Goal: Task Accomplishment & Management: Complete application form

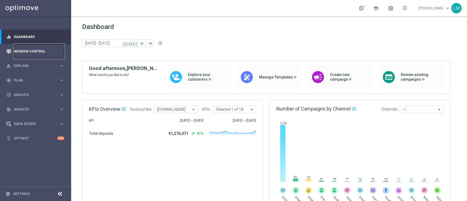
click at [40, 55] on link "Mission Control" at bounding box center [39, 51] width 50 height 14
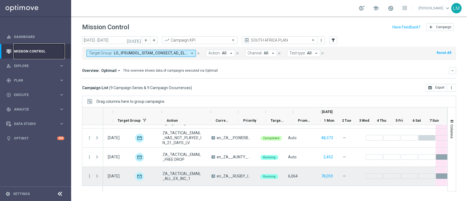
scroll to position [0, 46]
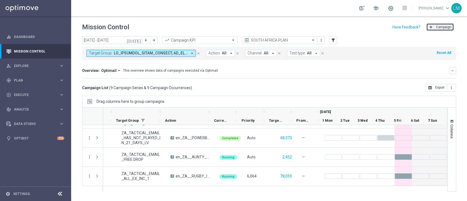
click at [435, 27] on button "add Campaign" at bounding box center [440, 27] width 28 height 8
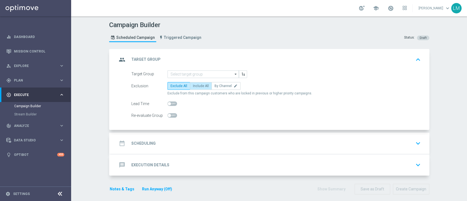
click at [190, 83] on label "Include All" at bounding box center [201, 86] width 22 height 8
click at [193, 85] on input "Include All" at bounding box center [195, 87] width 4 height 4
radio input "true"
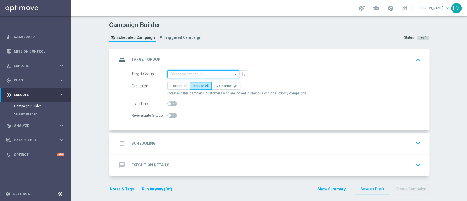
click at [189, 71] on input at bounding box center [202, 74] width 71 height 8
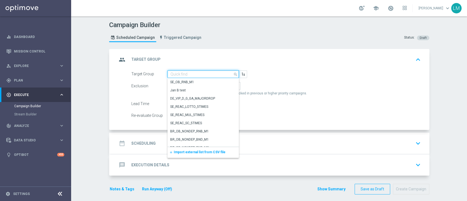
paste input "ZA_TACTICAL_EMAIL_ALL_EX_INC_1"
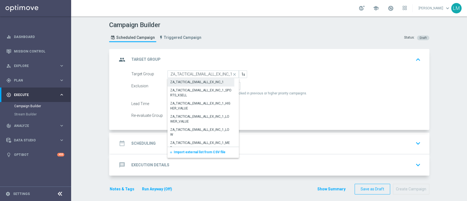
click at [189, 80] on div "ZA_TACTICAL_EMAIL_ALL_EX_INC_1" at bounding box center [197, 82] width 54 height 5
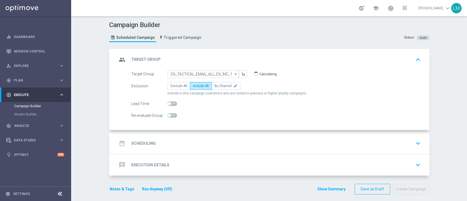
type input "ZA_TACTICAL_EMAIL_ALL_EX_INC_1"
click at [197, 142] on div "date_range Scheduling keyboard_arrow_down" at bounding box center [269, 143] width 305 height 10
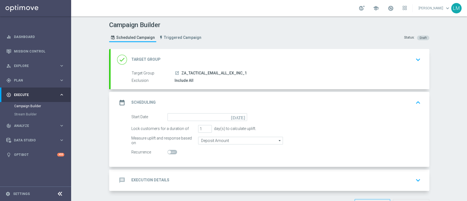
scroll to position [19, 0]
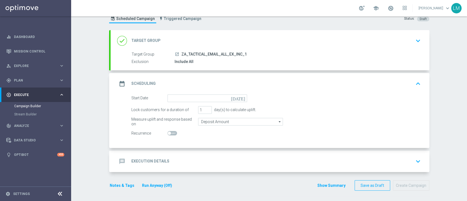
click at [240, 99] on icon "today" at bounding box center [239, 97] width 16 height 6
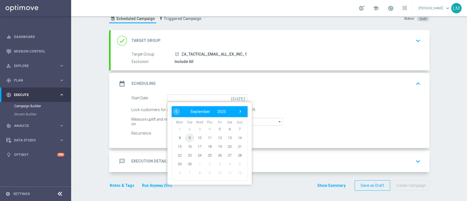
click at [185, 136] on span "9" at bounding box center [189, 137] width 9 height 9
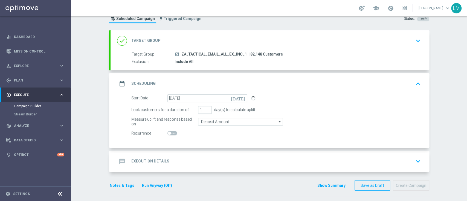
click at [239, 96] on icon "today" at bounding box center [239, 97] width 16 height 6
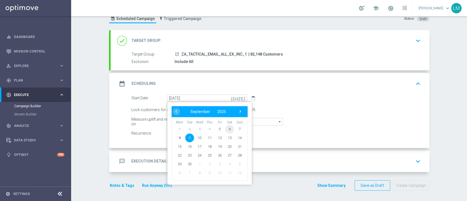
click at [229, 128] on span "6" at bounding box center [229, 128] width 9 height 9
type input "06 Sep 2025"
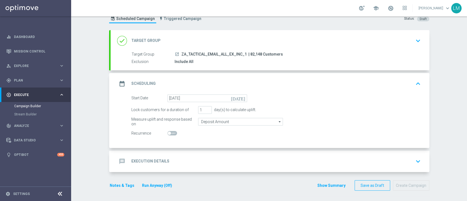
click at [184, 156] on div "message Execution Details keyboard_arrow_down" at bounding box center [269, 161] width 305 height 10
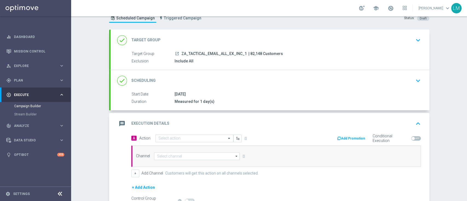
scroll to position [61, 0]
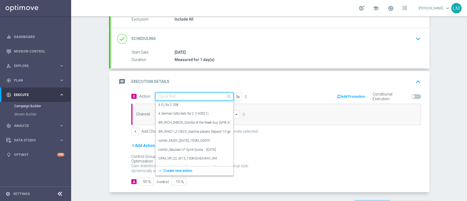
click at [186, 96] on input "text" at bounding box center [188, 96] width 61 height 5
paste input "en_ZA__MYSTERY_BOX_REBRAND__EMT_ALL_EM_TAC_LT"
type input "en_ZA__MYSTERY_BOX_REBRAND__EMT_ALL_EM_TAC_LT"
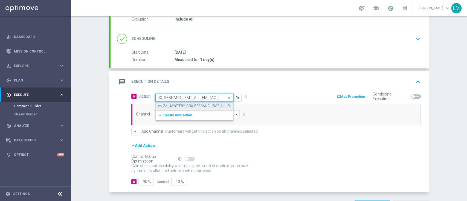
click at [186, 105] on label "en_ZA__MYSTERY_BOX_REBRAND__EMT_ALL_EM_TAC_LT" at bounding box center [201, 106] width 86 height 5
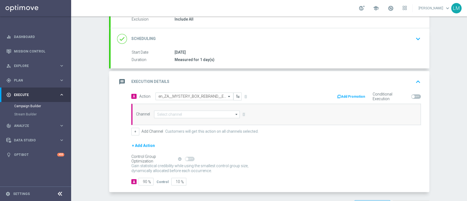
scroll to position [0, 0]
click at [183, 110] on input at bounding box center [197, 114] width 86 height 8
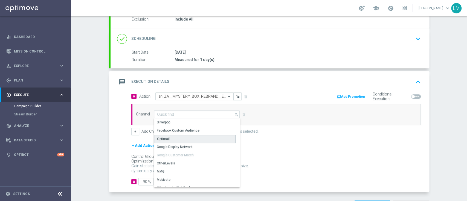
click at [164, 136] on div "Optimail" at bounding box center [163, 138] width 13 height 5
type input "Optimail"
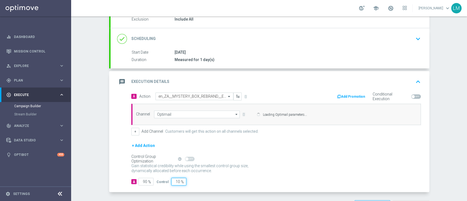
click at [174, 180] on input "10" at bounding box center [178, 182] width 15 height 8
click at [174, 180] on form "A Action Select action en_ZA__MYSTERY_BOX_REBRAND__EMT_ALL_EM_TAC_LT delete_for…" at bounding box center [275, 138] width 289 height 93
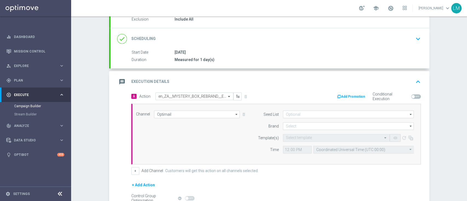
type input "5"
type input "95"
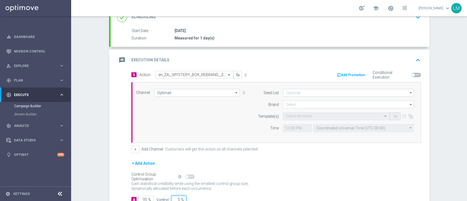
type input "5"
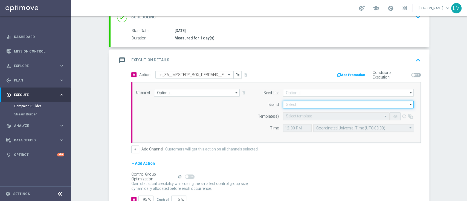
click at [300, 101] on input at bounding box center [348, 105] width 131 height 8
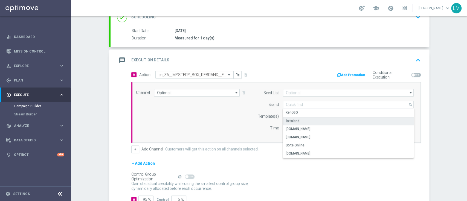
click at [290, 117] on div "lottoland" at bounding box center [348, 121] width 131 height 8
type input "lottoland"
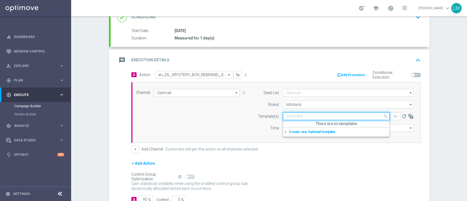
click at [290, 117] on input "text" at bounding box center [331, 116] width 90 height 5
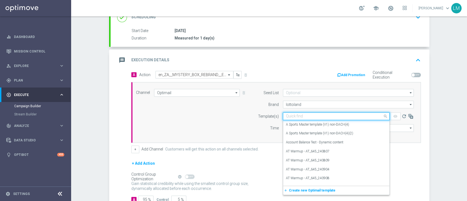
paste input "en_ZA__MYSTERY_BOX_REBRAND__EMT_ALL_EM_TAC_LT"
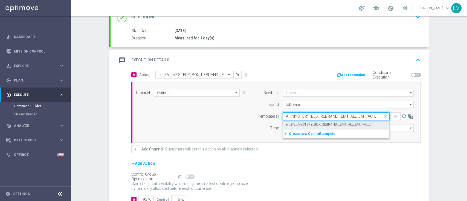
click at [293, 122] on label "en_ZA__MYSTERY_BOX_REBRAND__EMT_ALL_EM_TAC_LT" at bounding box center [329, 124] width 86 height 5
type input "en_ZA__MYSTERY_BOX_REBRAND__EMT_ALL_EM_TAC_LT"
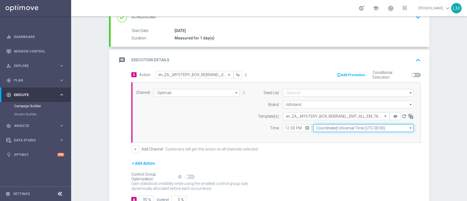
click at [330, 129] on input "Coordinated Universal Time (UTC 00:00)" at bounding box center [363, 128] width 100 height 8
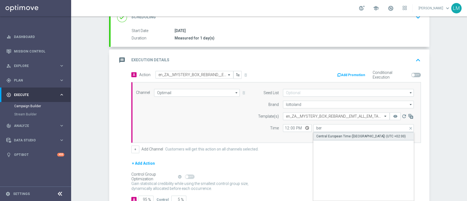
click at [326, 134] on div "Central European Time (Berlin) (UTC +02:00)" at bounding box center [360, 136] width 89 height 5
type input "Central European Time (Berlin) (UTC +02:00)"
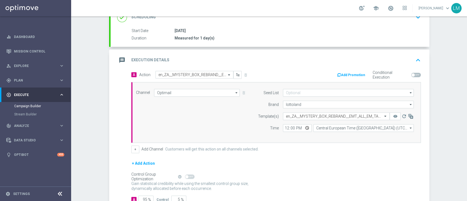
click at [225, 114] on div "Channel Optimail Optimail arrow_drop_down Drag here to set row groups Drag here…" at bounding box center [275, 112] width 286 height 47
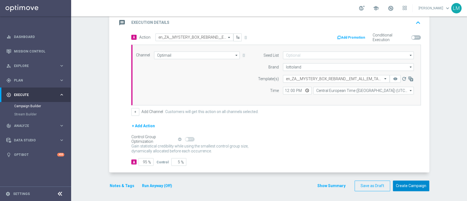
click at [413, 185] on button "Create Campaign" at bounding box center [411, 185] width 36 height 11
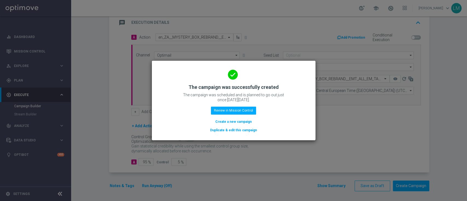
click at [229, 120] on button "Create a new campaign" at bounding box center [233, 122] width 37 height 6
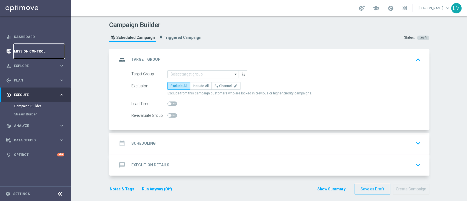
click at [26, 46] on link "Mission Control" at bounding box center [39, 51] width 50 height 14
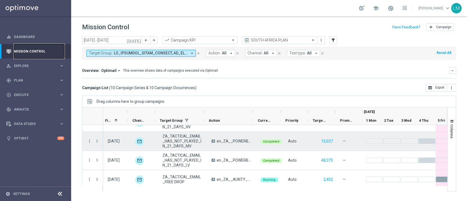
scroll to position [0, 4]
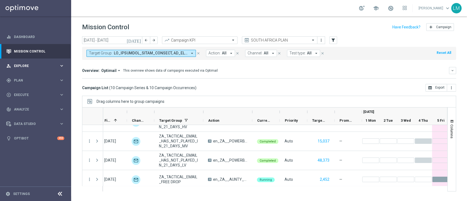
click at [48, 68] on div "person_search Explore" at bounding box center [32, 65] width 53 height 5
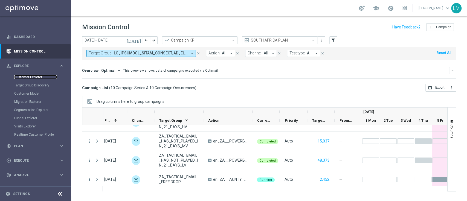
click at [36, 75] on link "Customer Explorer" at bounding box center [35, 77] width 43 height 4
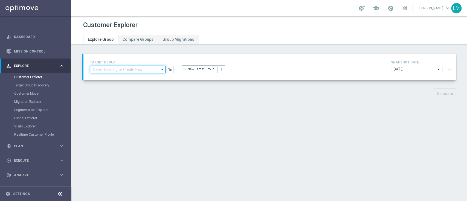
click at [110, 67] on input at bounding box center [127, 70] width 75 height 8
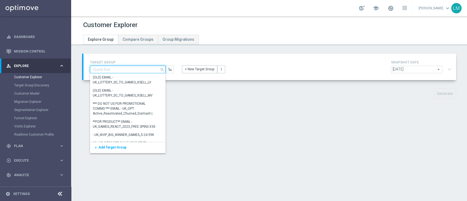
paste input "ZA_TACTICAL_EMAIL_FREE DROP"
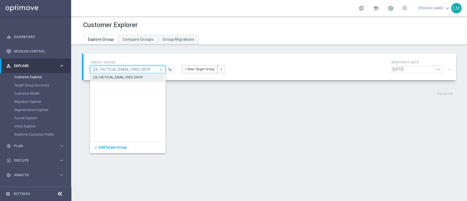
type input "ZA_TACTICAL_EMAIL_FREE DROP"
click at [116, 80] on div "ZA_TACTICAL_EMAIL_FREE DROP" at bounding box center [118, 77] width 50 height 5
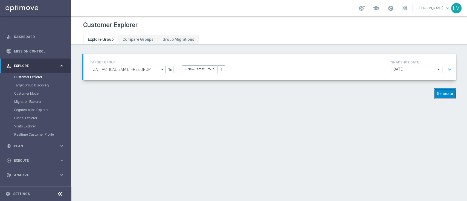
click at [442, 91] on button "Generate" at bounding box center [445, 93] width 22 height 11
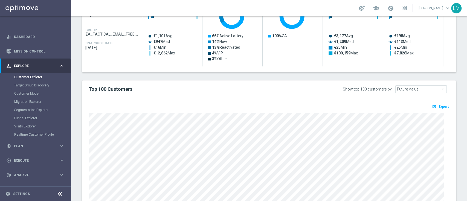
scroll to position [149, 0]
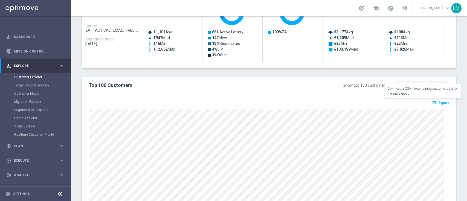
click at [438, 102] on span "Export" at bounding box center [443, 103] width 10 height 4
click at [44, 49] on link "Mission Control" at bounding box center [39, 51] width 50 height 14
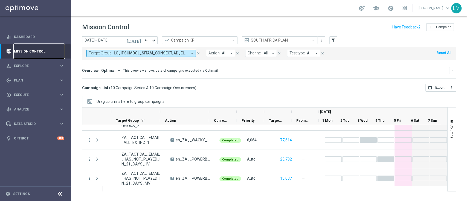
scroll to position [130, 0]
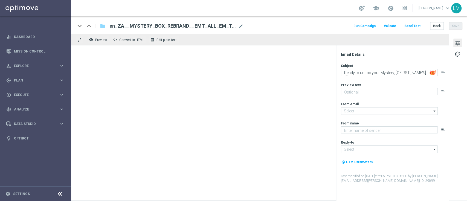
type textarea "There's only one way to find out what's inside!"
type textarea "Lottoland"
type input "[EMAIL_ADDRESS][DOMAIN_NAME]"
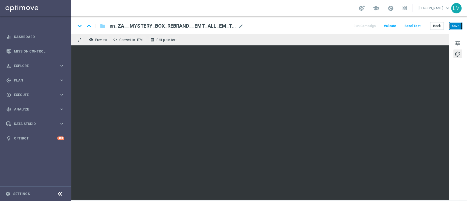
click at [456, 24] on button "Save" at bounding box center [455, 26] width 13 height 8
click at [457, 41] on span "tune" at bounding box center [457, 43] width 6 height 7
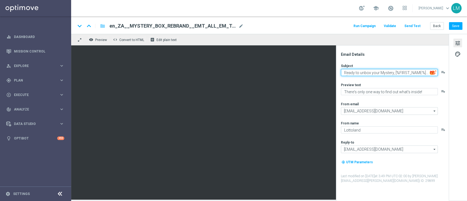
click at [392, 73] on textarea "Ready to unbox your Mystery, [%FIRST_NAME%]... 🎁❔" at bounding box center [389, 72] width 97 height 7
drag, startPoint x: 392, startPoint y: 73, endPoint x: 338, endPoint y: 72, distance: 54.7
click at [338, 72] on div "Email Details Subject Ready to unbox your Mystery, [%FIRST_NAME%]... 🎁❔ playlis…" at bounding box center [392, 123] width 113 height 156
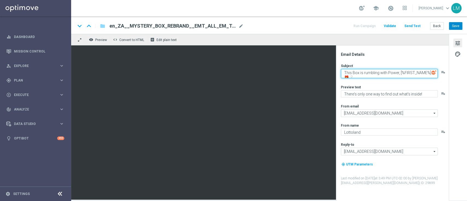
type textarea "This Box is rumbling with Power, [%FIRST_NAME%]... 🎁❔"
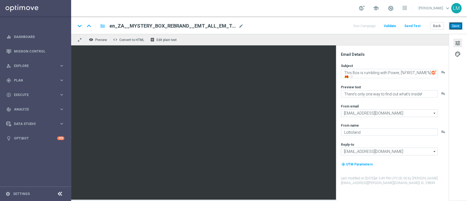
click at [455, 26] on button "Save" at bounding box center [455, 26] width 13 height 8
click at [416, 25] on button "Send Test" at bounding box center [412, 25] width 18 height 7
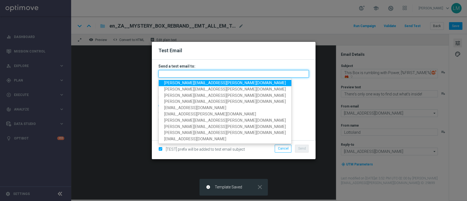
click at [264, 74] on input "text" at bounding box center [233, 74] width 150 height 8
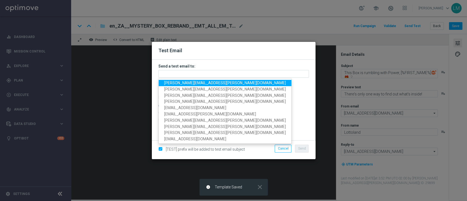
click at [198, 82] on span "[PERSON_NAME][EMAIL_ADDRESS][PERSON_NAME][DOMAIN_NAME]" at bounding box center [225, 83] width 122 height 4
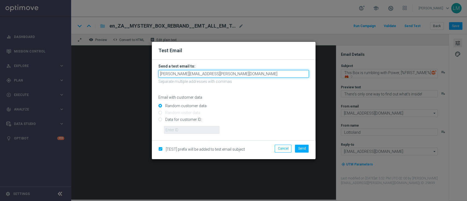
click at [236, 75] on input "[PERSON_NAME][EMAIL_ADDRESS][PERSON_NAME][DOMAIN_NAME]" at bounding box center [233, 74] width 150 height 8
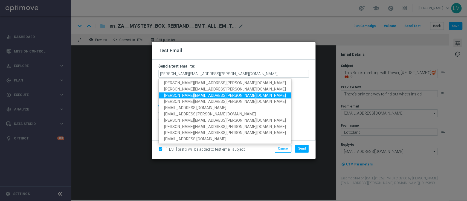
click at [206, 93] on link "[PERSON_NAME][EMAIL_ADDRESS][PERSON_NAME][DOMAIN_NAME]" at bounding box center [225, 95] width 133 height 6
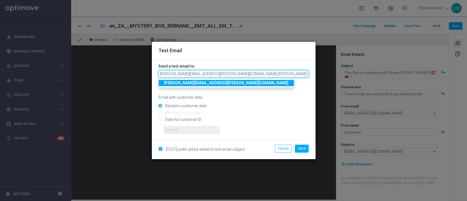
click at [267, 70] on input "[PERSON_NAME][EMAIL_ADDRESS][PERSON_NAME][DOMAIN_NAME],[PERSON_NAME][DOMAIN_NAM…" at bounding box center [233, 74] width 150 height 8
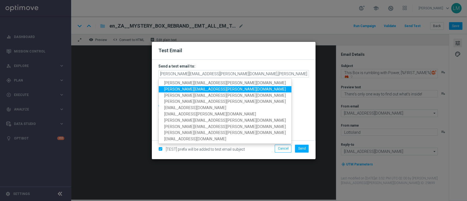
click at [213, 88] on span "[PERSON_NAME][EMAIL_ADDRESS][PERSON_NAME][DOMAIN_NAME]" at bounding box center [225, 89] width 122 height 4
type input "[PERSON_NAME][EMAIL_ADDRESS][PERSON_NAME][DOMAIN_NAME],[PERSON_NAME][DOMAIN_NAM…"
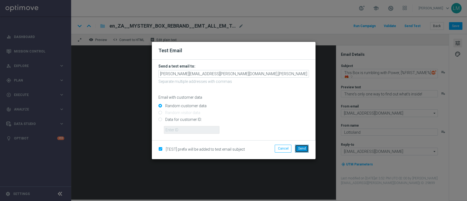
click at [303, 150] on button "Send" at bounding box center [302, 149] width 14 height 8
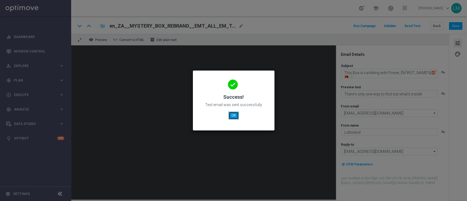
click at [236, 114] on button "OK" at bounding box center [233, 116] width 10 height 8
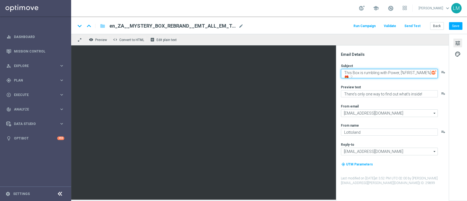
click at [363, 73] on textarea "This Box is rumbling with Power, [%FIRST_NAME%]... 🎁❔" at bounding box center [389, 73] width 97 height 9
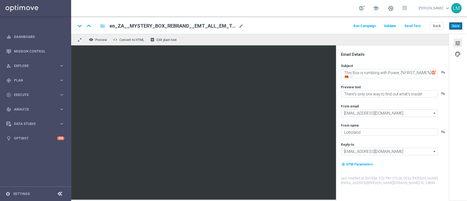
click at [453, 26] on button "Save" at bounding box center [455, 26] width 13 height 8
click at [456, 29] on button "Save" at bounding box center [455, 26] width 13 height 8
